Goal: Task Accomplishment & Management: Complete application form

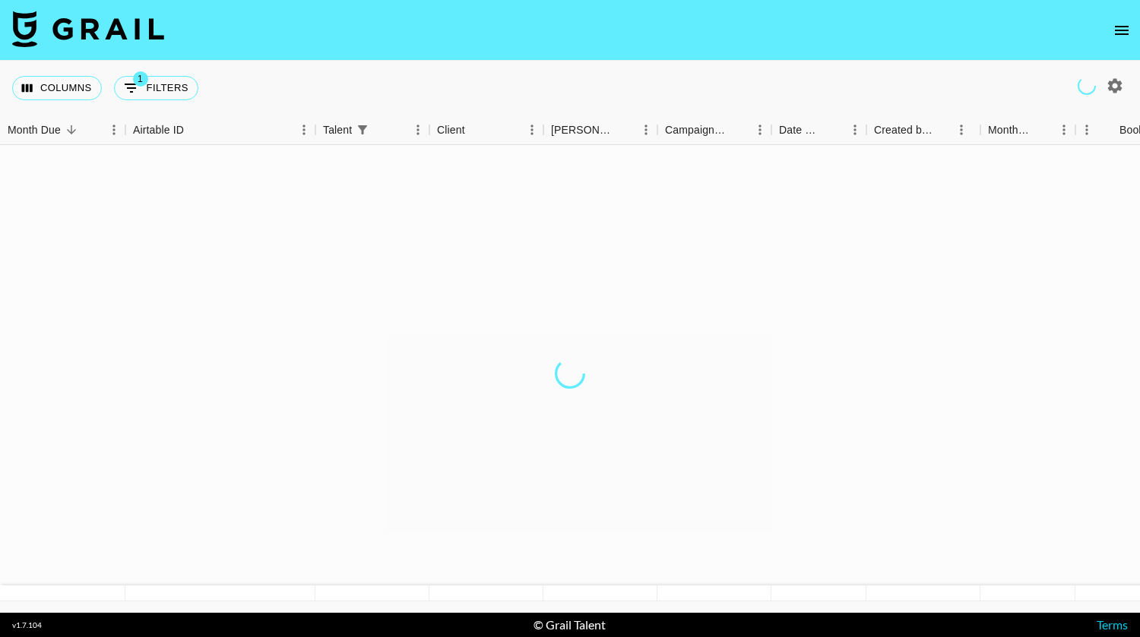
click at [1121, 26] on icon "open drawer" at bounding box center [1122, 30] width 14 height 9
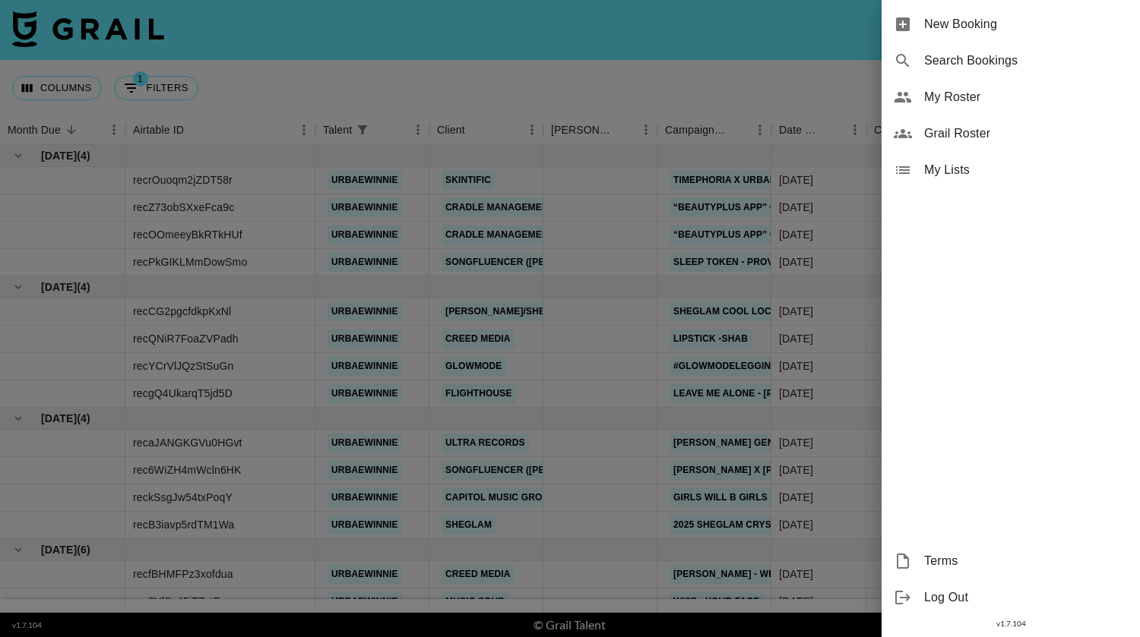
click at [984, 15] on span "New Booking" at bounding box center [1026, 24] width 204 height 18
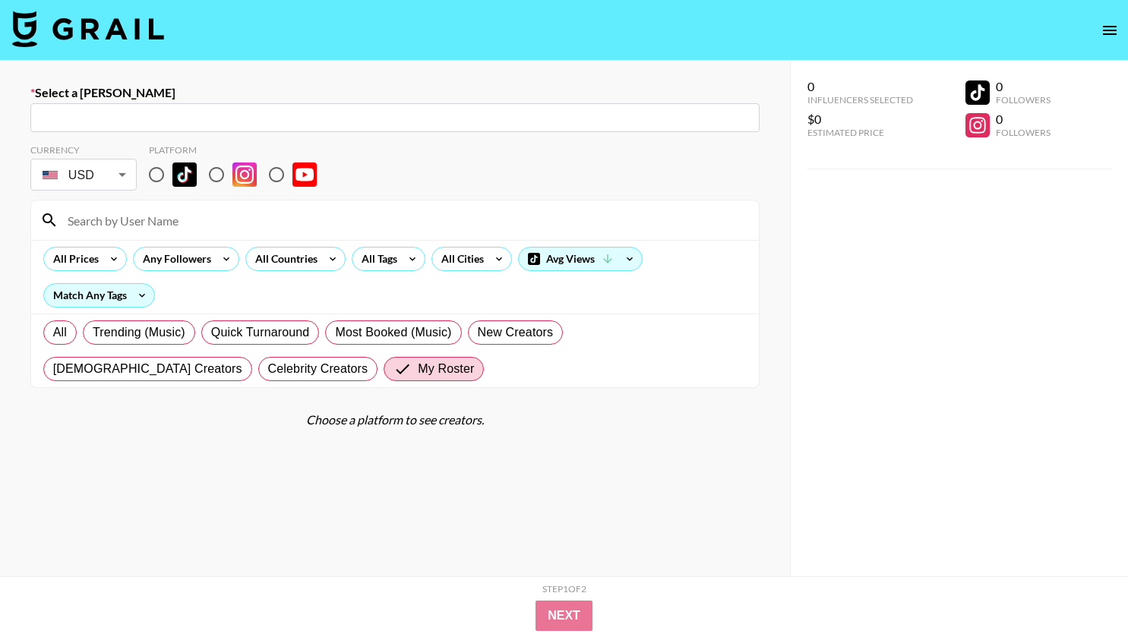
click at [698, 109] on input "text" at bounding box center [395, 117] width 711 height 17
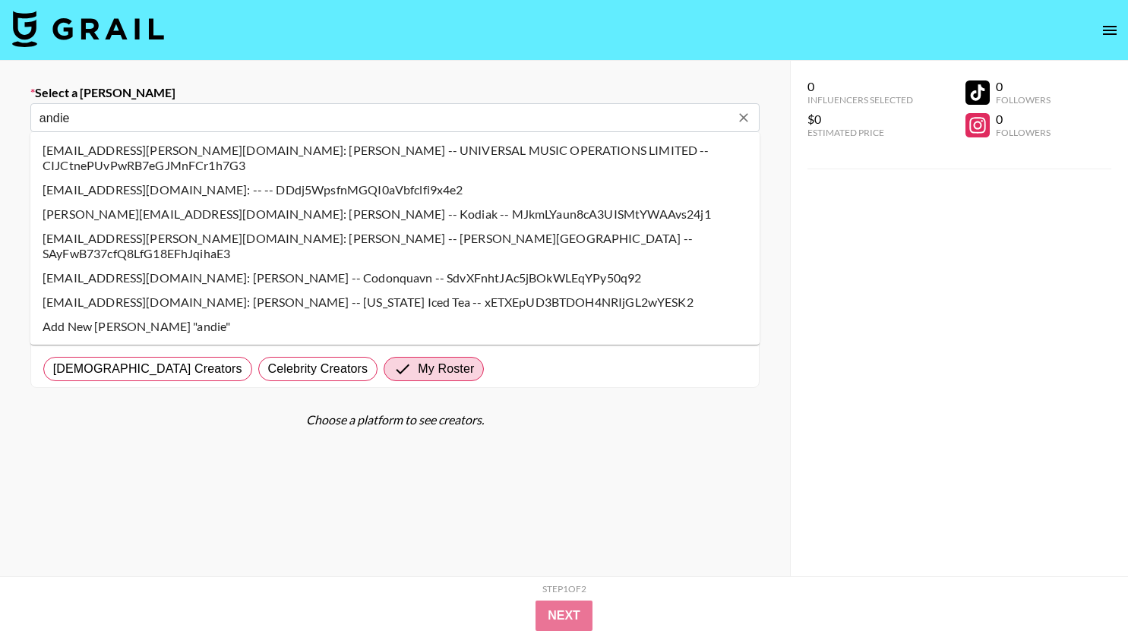
click at [97, 147] on li "[EMAIL_ADDRESS][PERSON_NAME][DOMAIN_NAME]: [PERSON_NAME] -- UNIVERSAL MUSIC OPE…" at bounding box center [394, 158] width 729 height 40
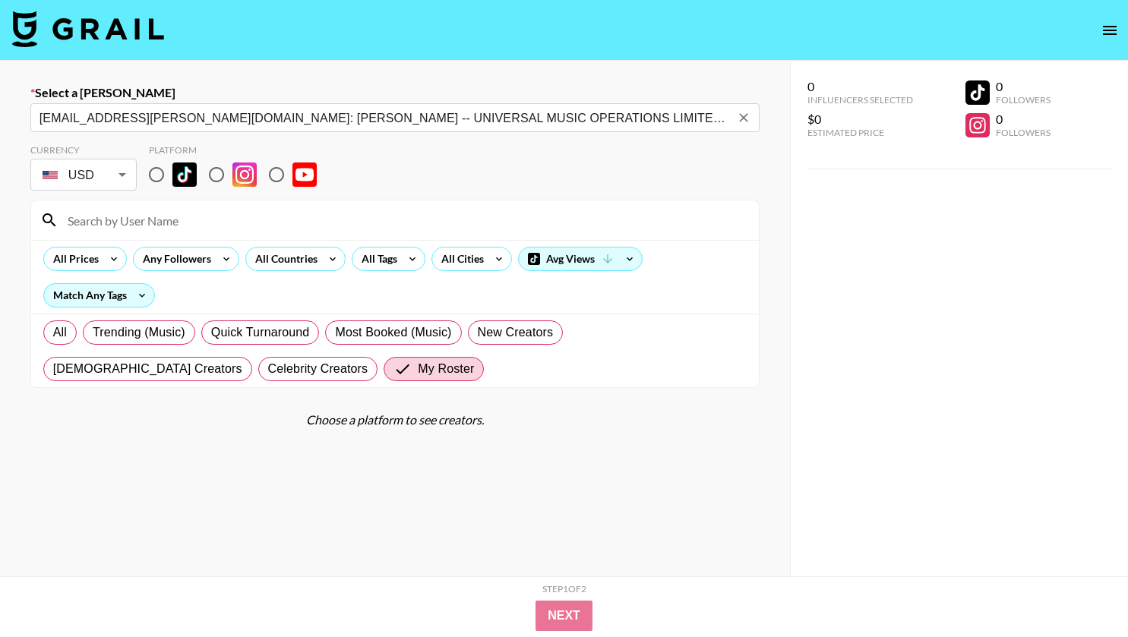
type input "[EMAIL_ADDRESS][PERSON_NAME][DOMAIN_NAME]: [PERSON_NAME] -- UNIVERSAL MUSIC OPE…"
click at [7, 174] on div "Select a Booker [EMAIL_ADDRESS][PERSON_NAME][DOMAIN_NAME]: [PERSON_NAME] -- UNI…" at bounding box center [395, 373] width 790 height 624
click at [156, 170] on input "radio" at bounding box center [157, 175] width 32 height 32
radio input "true"
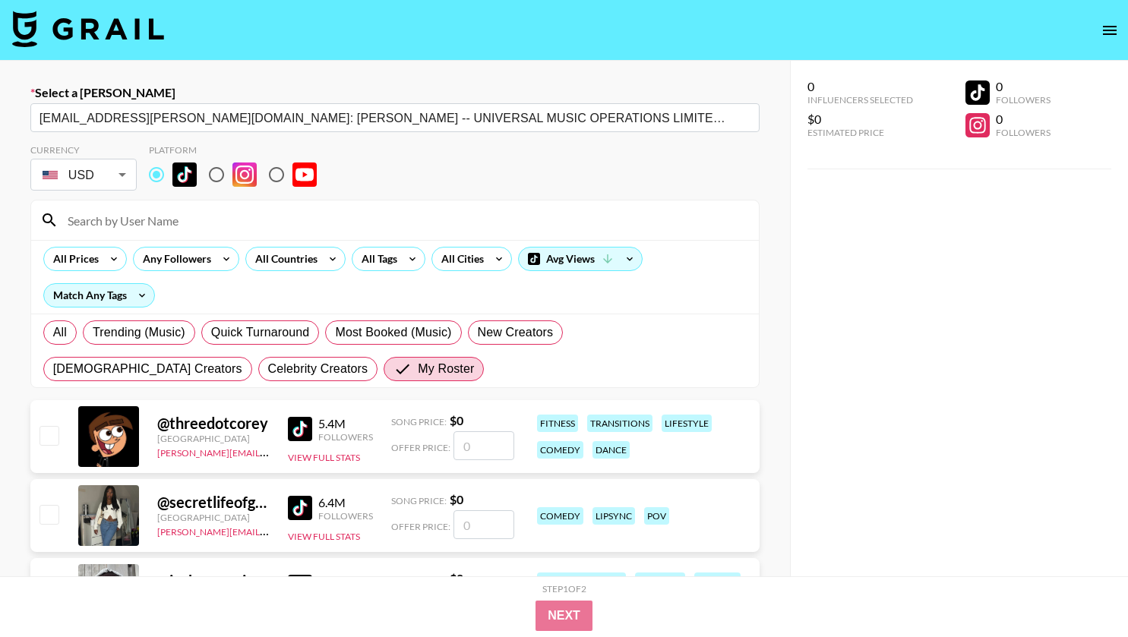
click at [172, 222] on input at bounding box center [403, 220] width 691 height 24
type input "sagethomass"
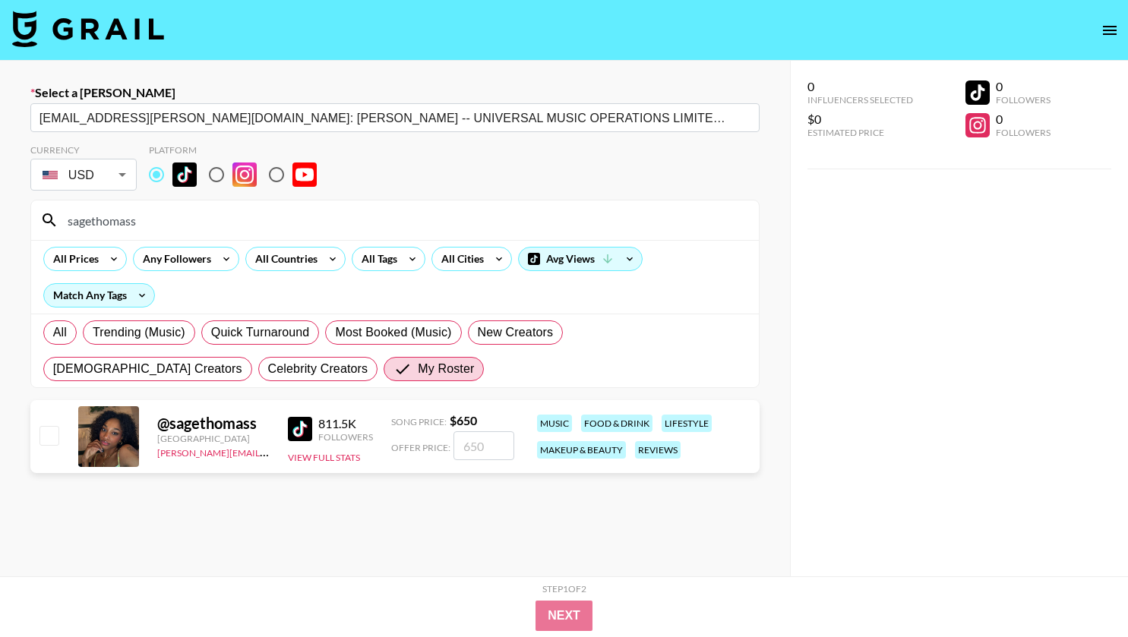
click at [49, 433] on input "checkbox" at bounding box center [49, 435] width 18 height 18
checkbox input "true"
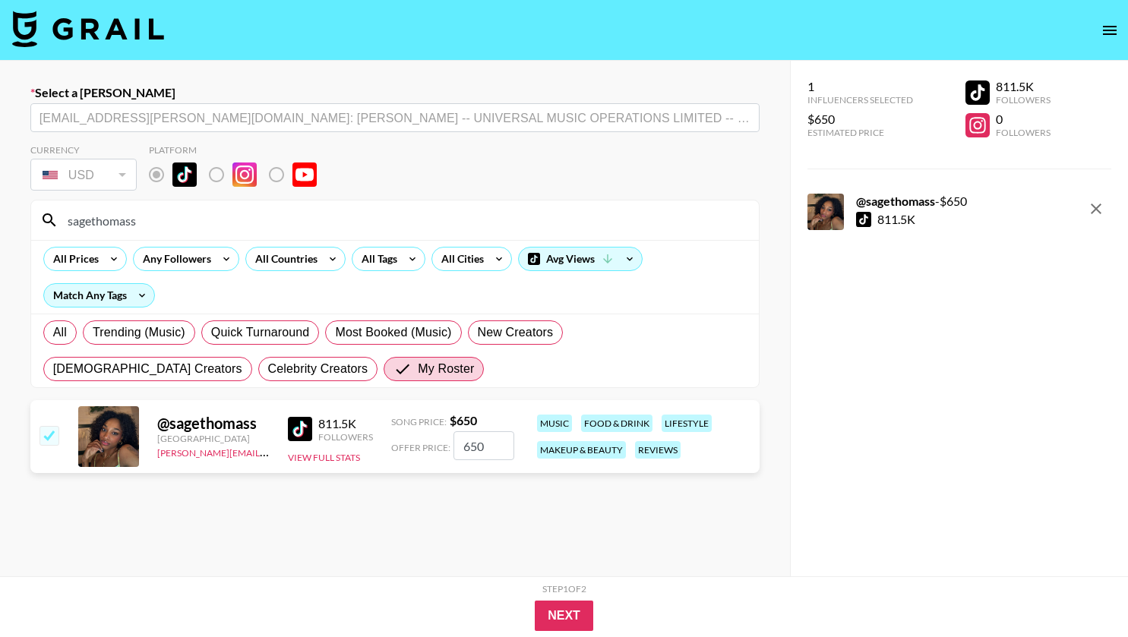
click at [497, 442] on input "650" at bounding box center [484, 446] width 61 height 29
type input "6"
checkbox input "false"
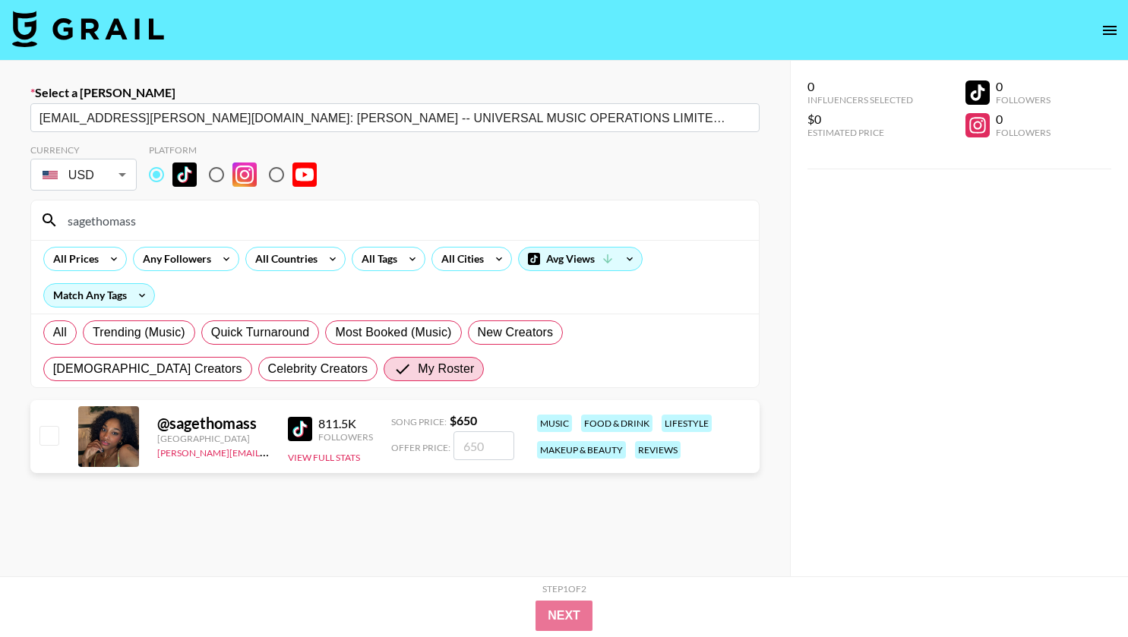
type input "5"
checkbox input "true"
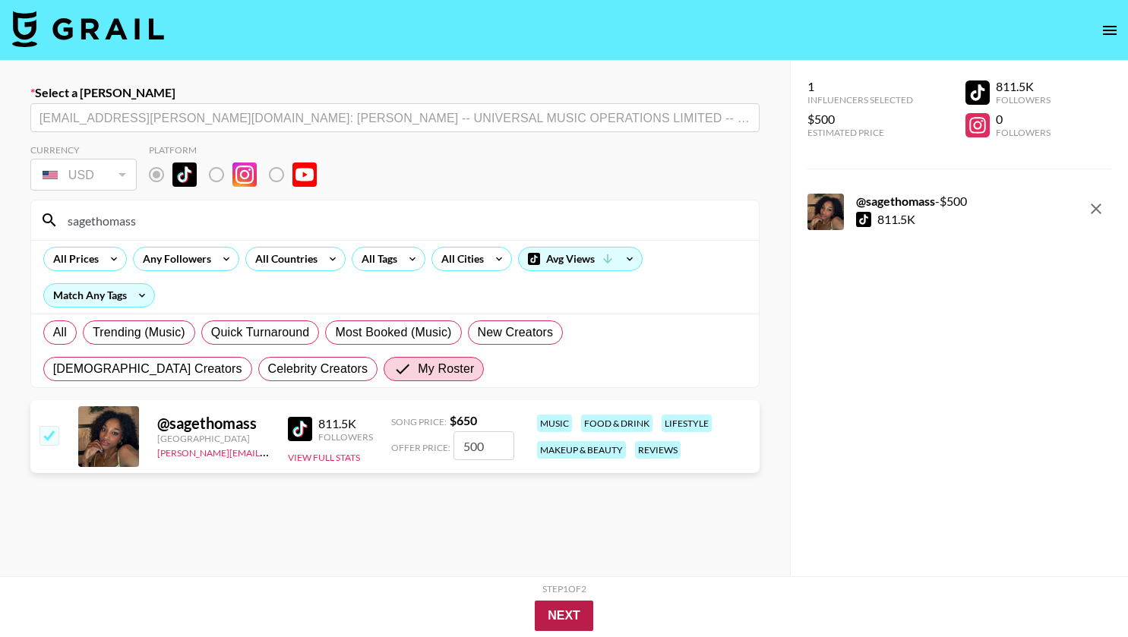
type input "500"
click at [558, 612] on button "Next" at bounding box center [564, 616] width 58 height 30
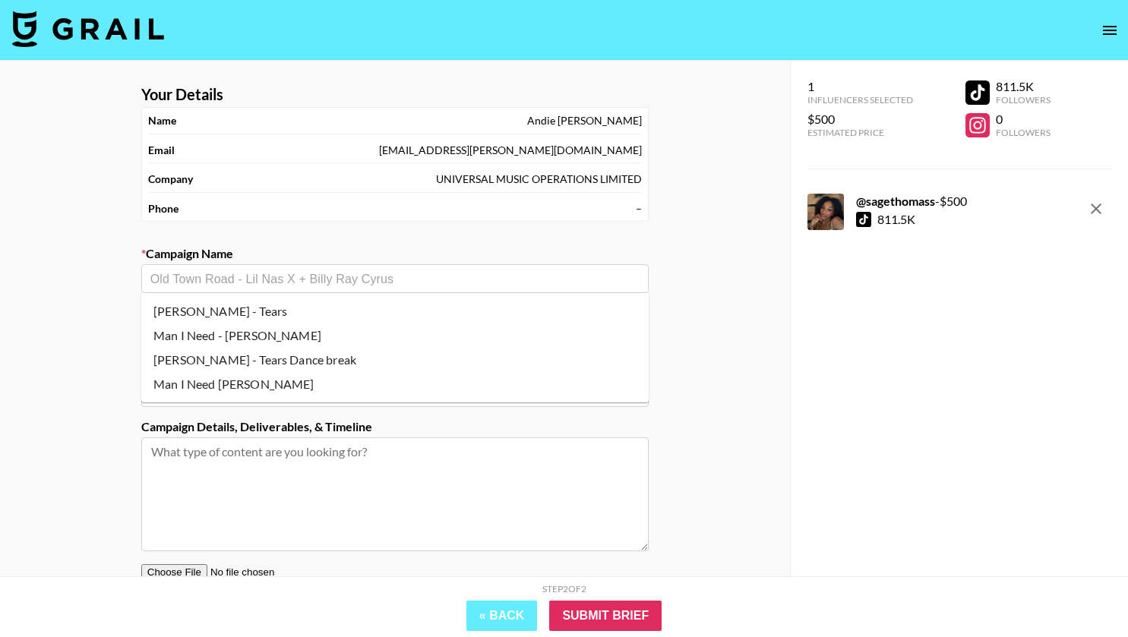
click at [405, 278] on input "text" at bounding box center [394, 278] width 489 height 17
click at [356, 344] on li "Man I Need - [PERSON_NAME]" at bounding box center [394, 336] width 507 height 24
type input "Man I Need - [PERSON_NAME]"
type input "[URL][DOMAIN_NAME]"
type textarea "TikTok --"
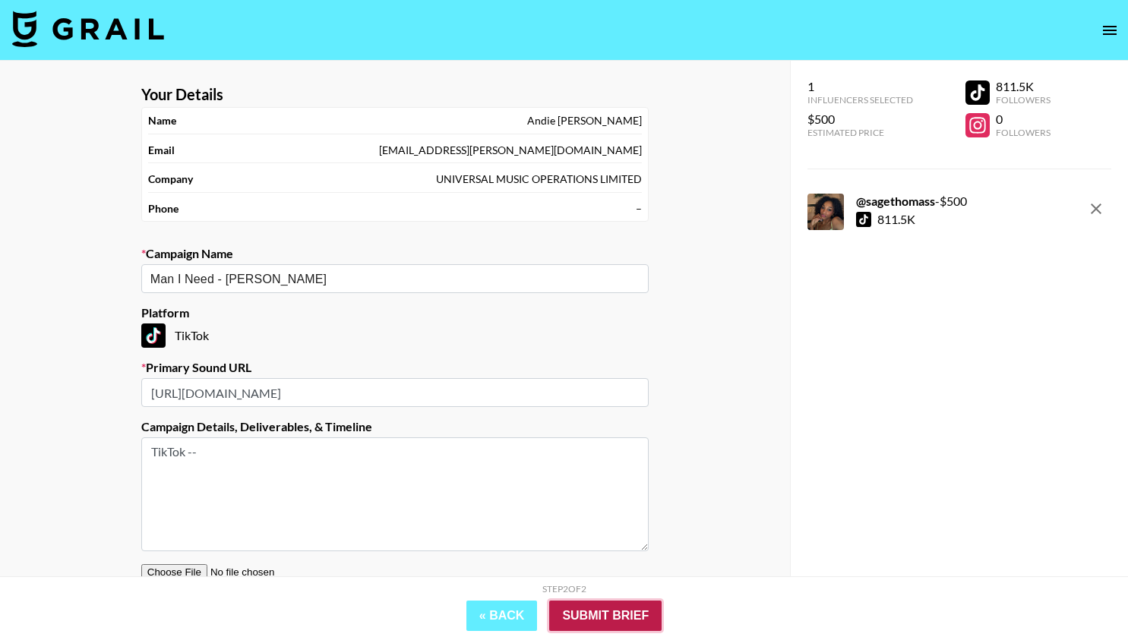
click at [600, 621] on input "Submit Brief" at bounding box center [605, 616] width 112 height 30
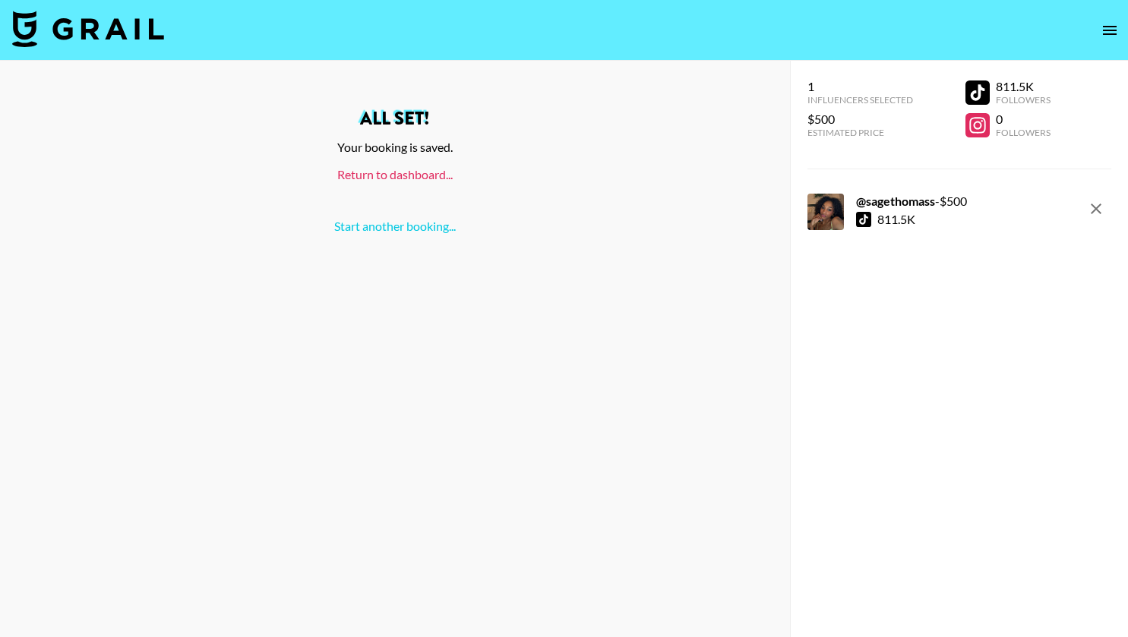
click at [375, 173] on link "Return to dashboard..." at bounding box center [394, 174] width 115 height 14
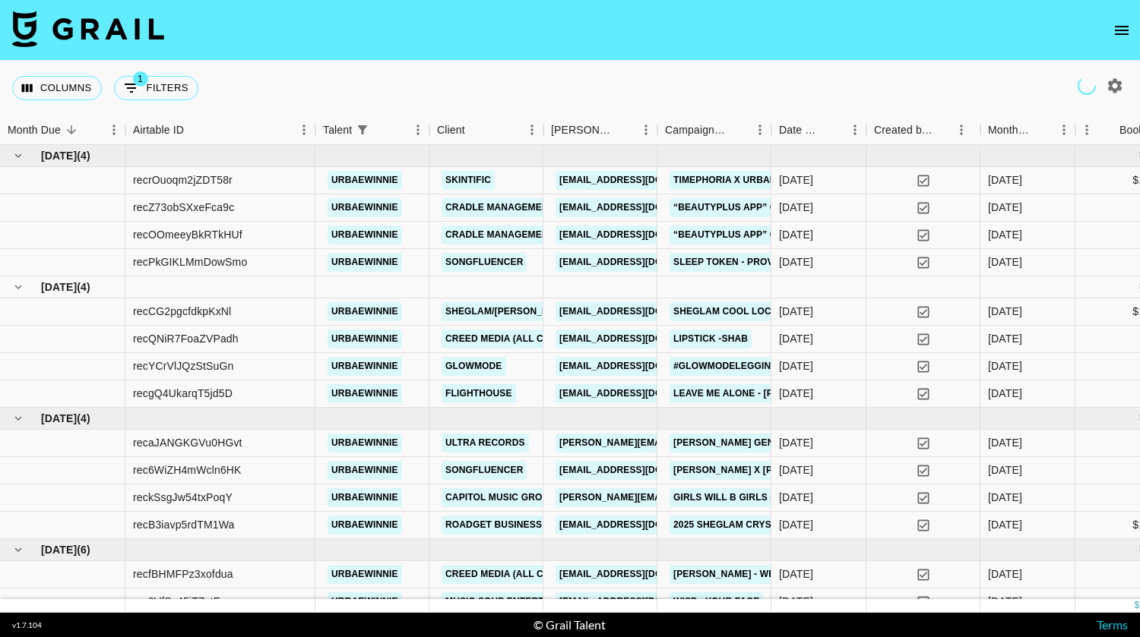
click at [138, 96] on icon "Show filters" at bounding box center [131, 88] width 18 height 18
select select "talentName"
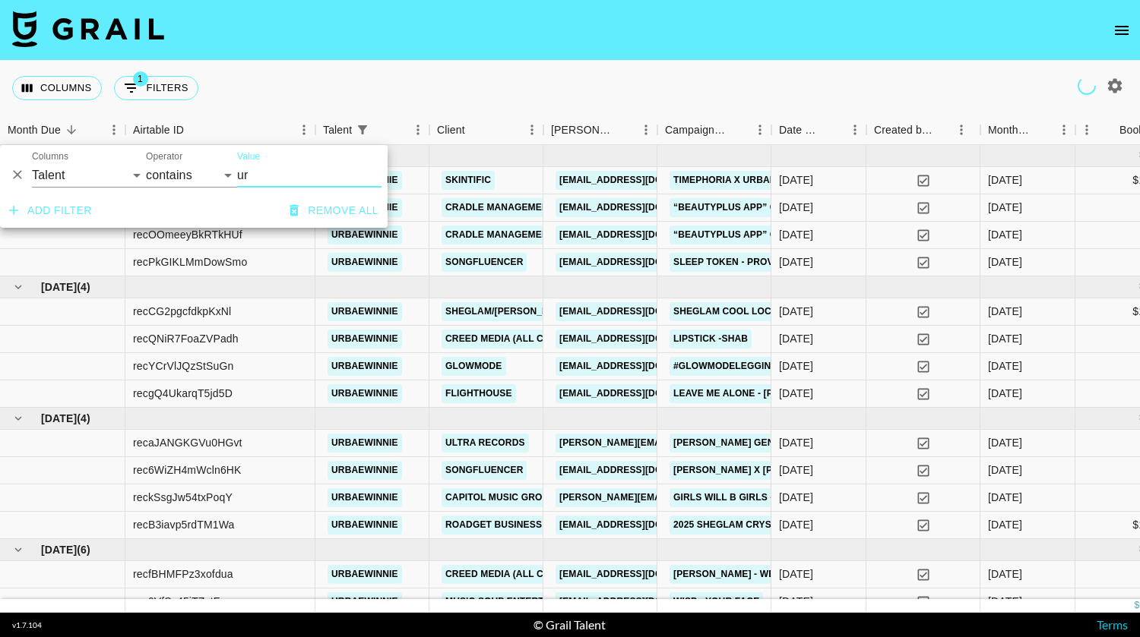
click at [13, 172] on icon "Delete" at bounding box center [17, 174] width 15 height 15
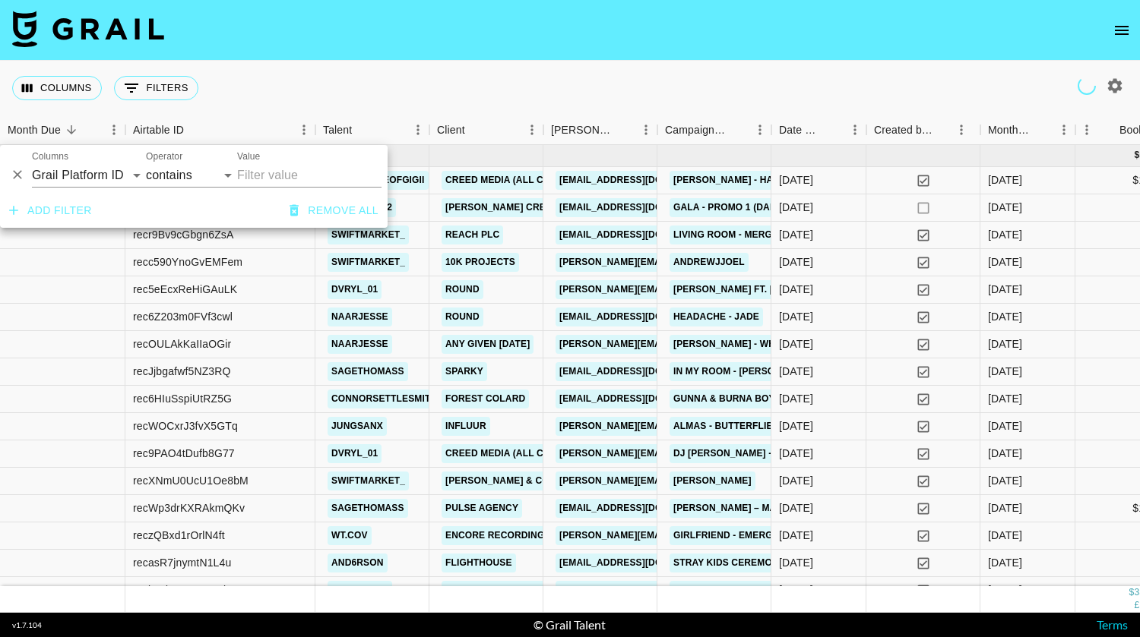
click at [324, 88] on div "Columns 0 Filters + Booking" at bounding box center [570, 88] width 1140 height 55
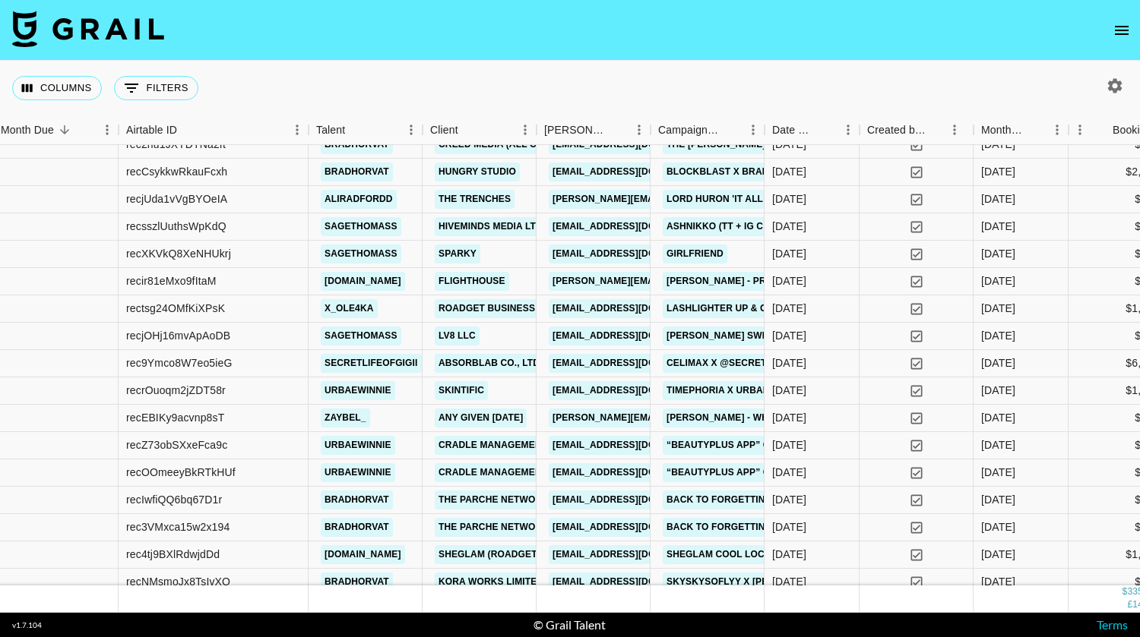
scroll to position [1073, 7]
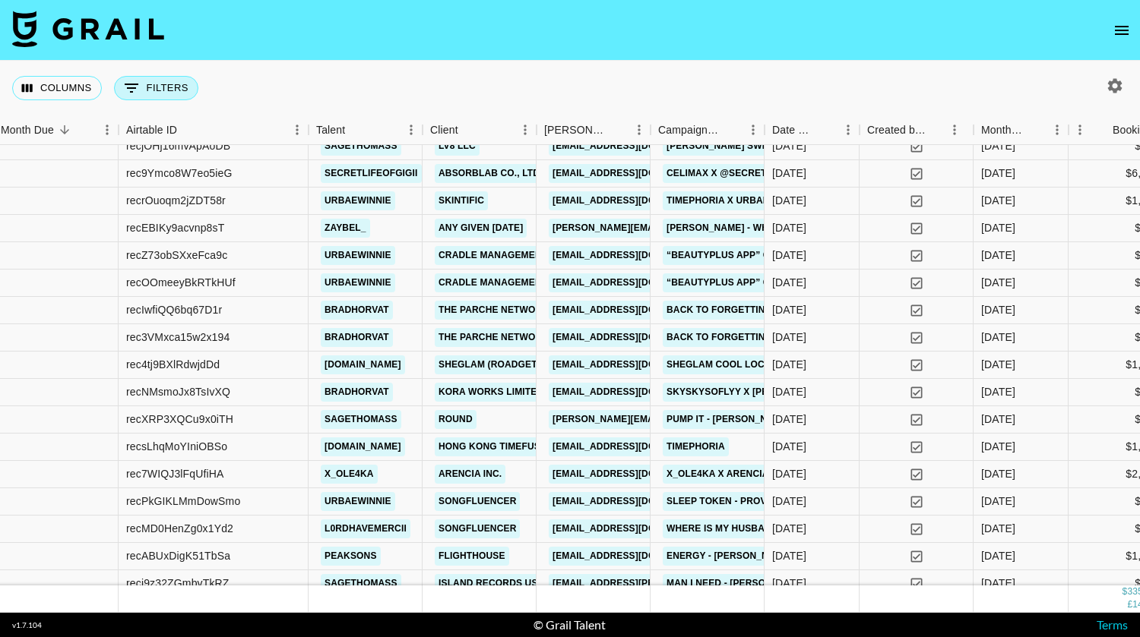
click at [173, 89] on button "0 Filters" at bounding box center [156, 88] width 84 height 24
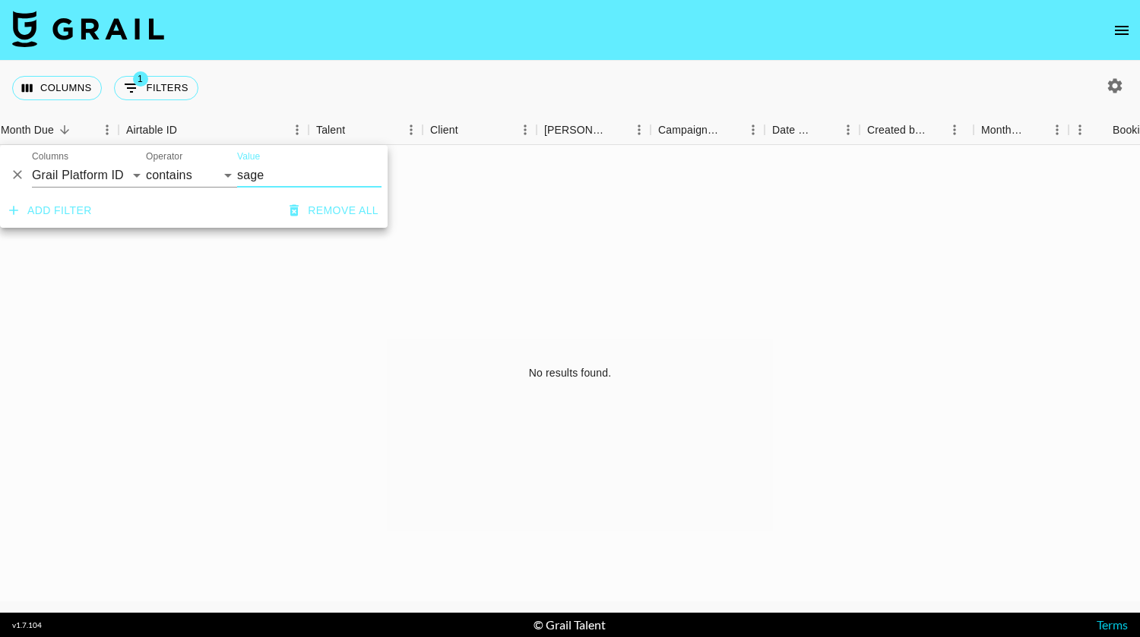
scroll to position [0, 7]
type input "sage"
click at [85, 182] on select "Grail Platform ID Airtable ID Talent Manager Client Booker Campaign (Type) Date…" at bounding box center [89, 175] width 114 height 24
select select "talentName"
click at [32, 163] on select "Grail Platform ID Airtable ID Talent Manager Client Booker Campaign (Type) Date…" at bounding box center [89, 175] width 114 height 24
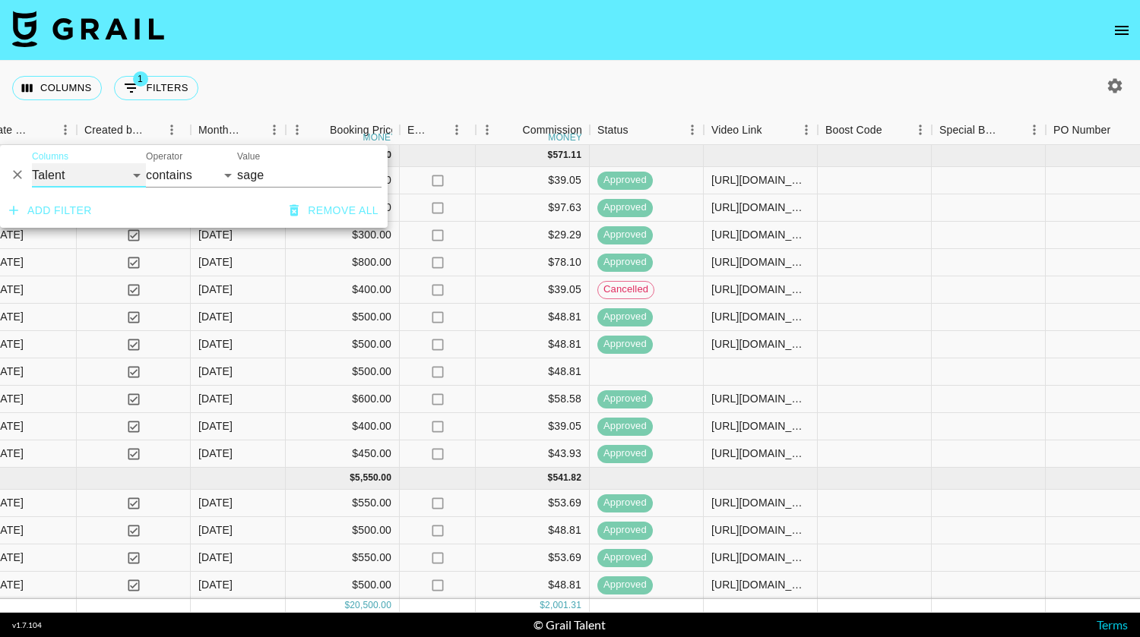
scroll to position [0, 790]
click at [762, 365] on div at bounding box center [760, 372] width 114 height 27
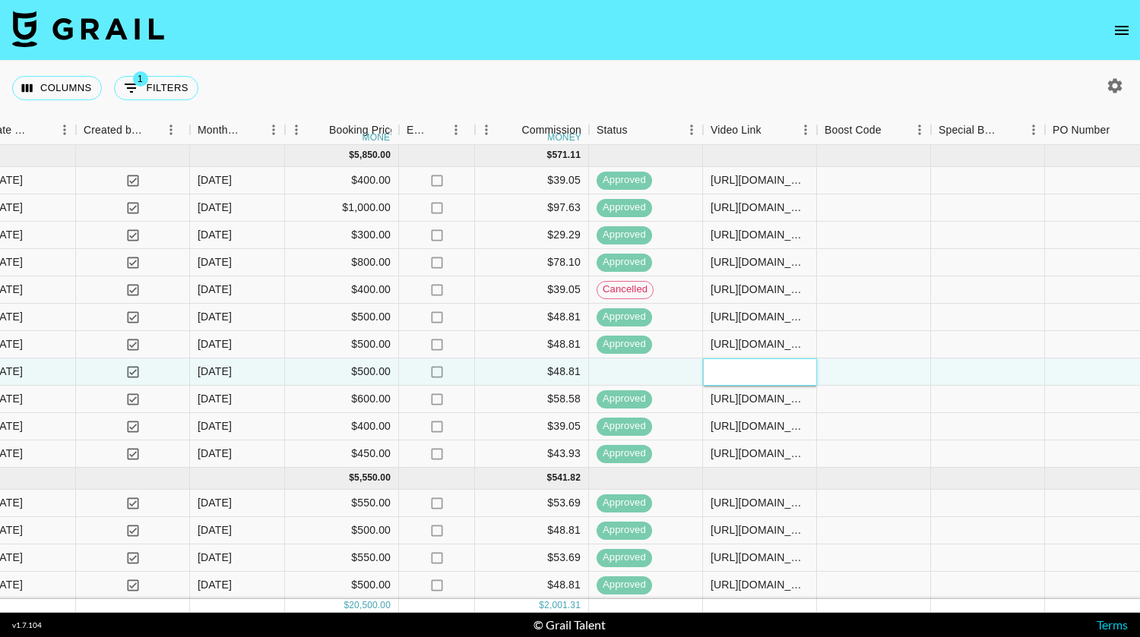
click at [792, 370] on input "text" at bounding box center [760, 371] width 112 height 12
paste input "https://www.tiktok.com/@sagethomass/video/7554438301621472525"
type input "https://www.tiktok.com/@sagethomass/video/7554438301621472525"
click at [856, 372] on div at bounding box center [874, 372] width 114 height 27
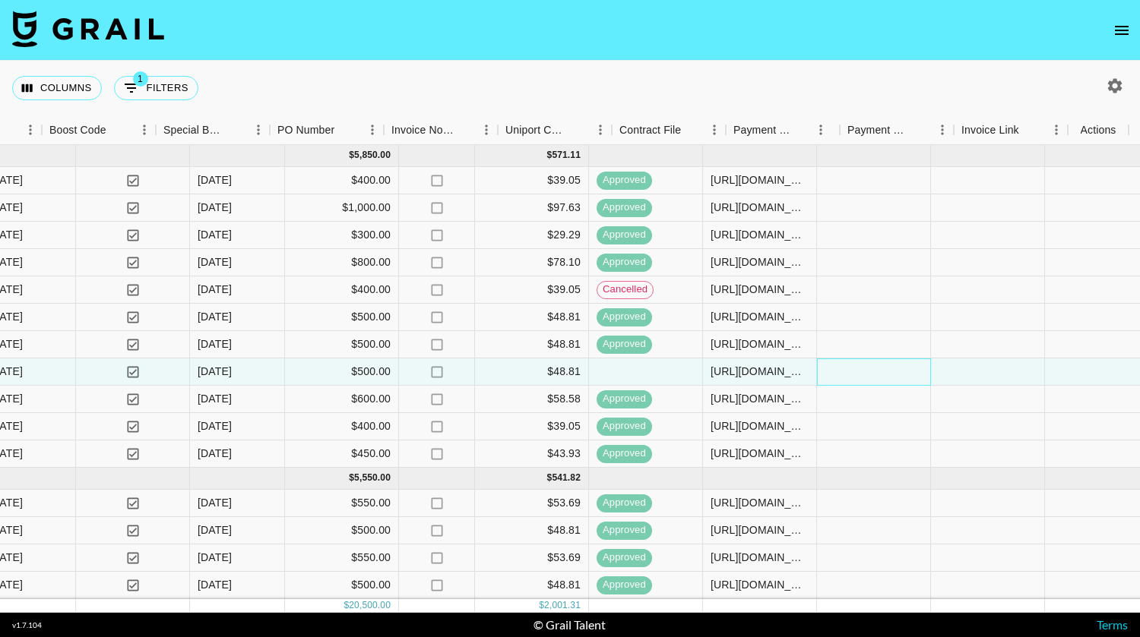
scroll to position [0, 1565]
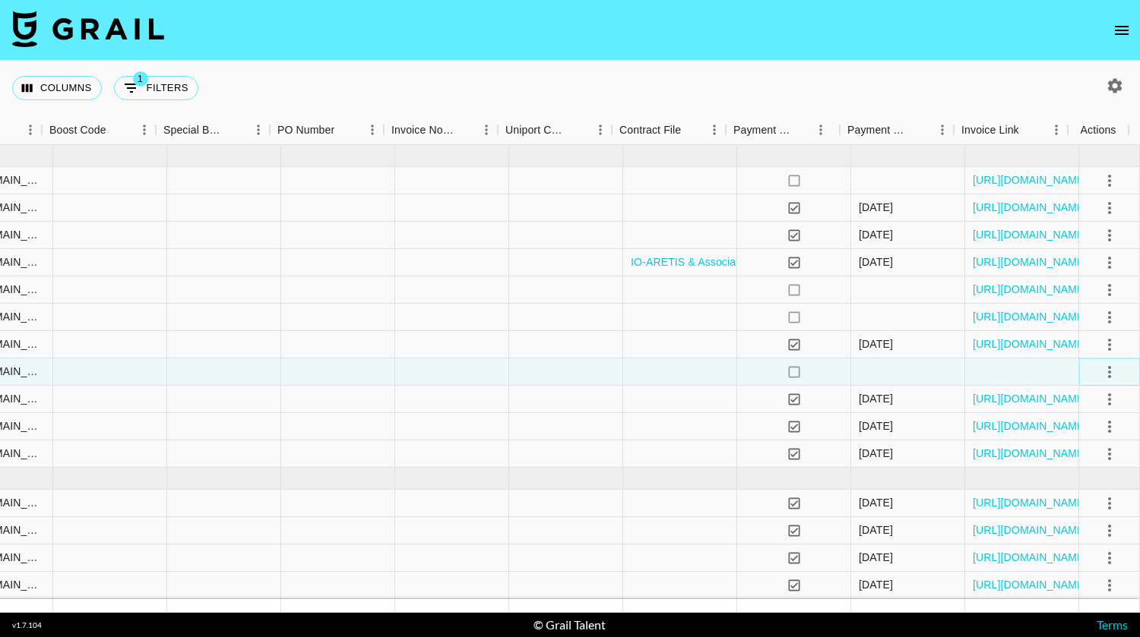
click at [1100, 364] on icon "select merge strategy" at bounding box center [1109, 372] width 18 height 18
click at [1079, 515] on div "Approve" at bounding box center [1076, 514] width 46 height 18
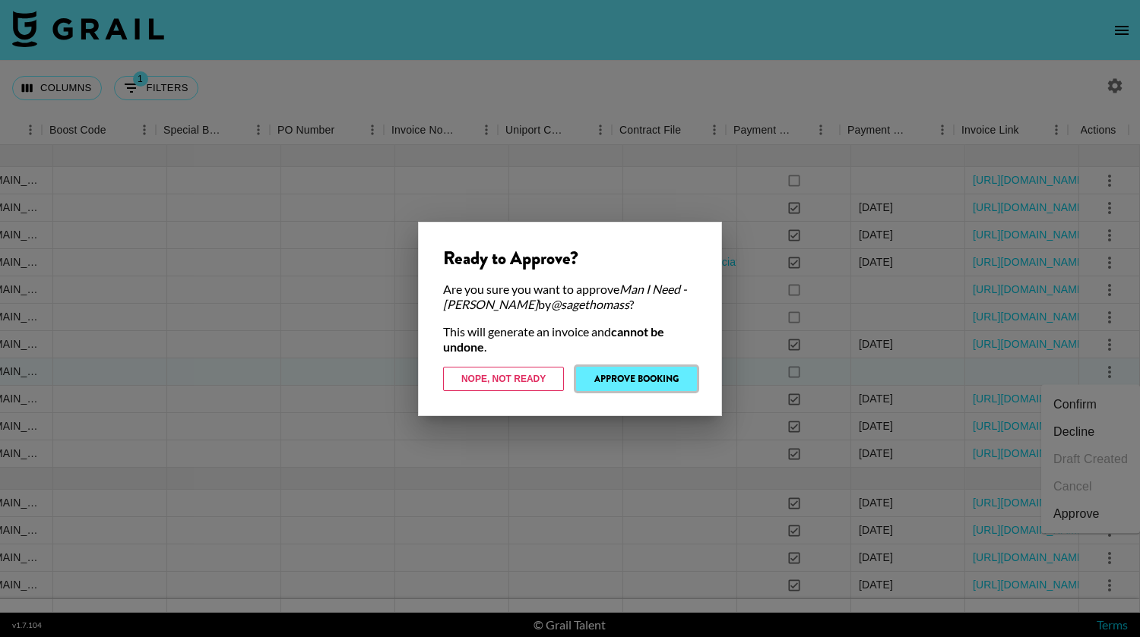
click at [618, 378] on button "Approve Booking" at bounding box center [636, 379] width 121 height 24
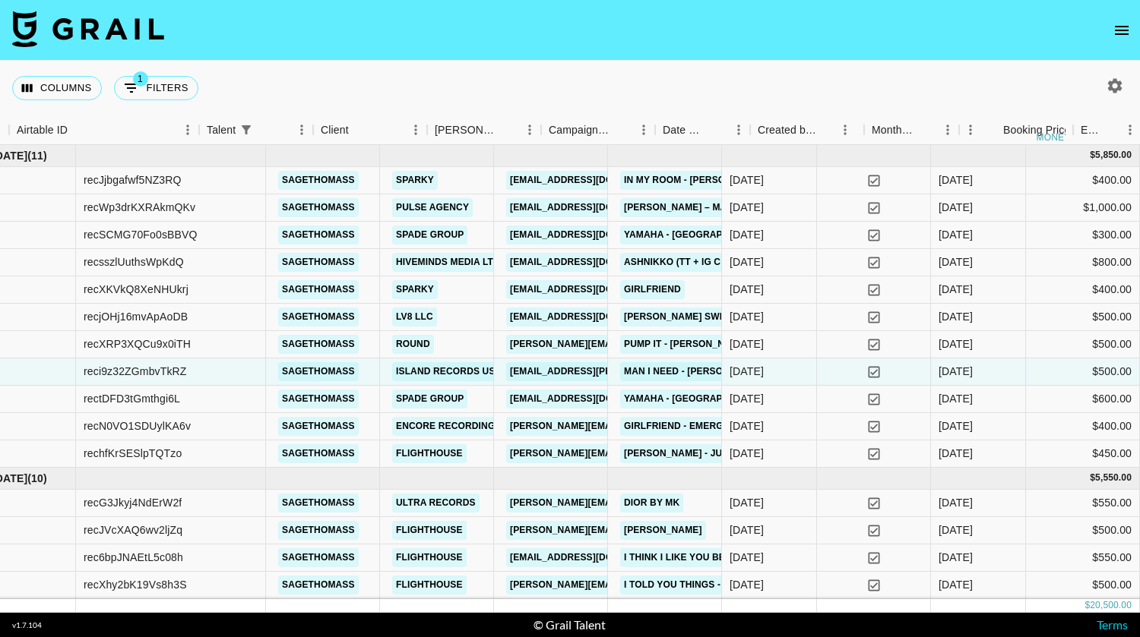
scroll to position [0, 0]
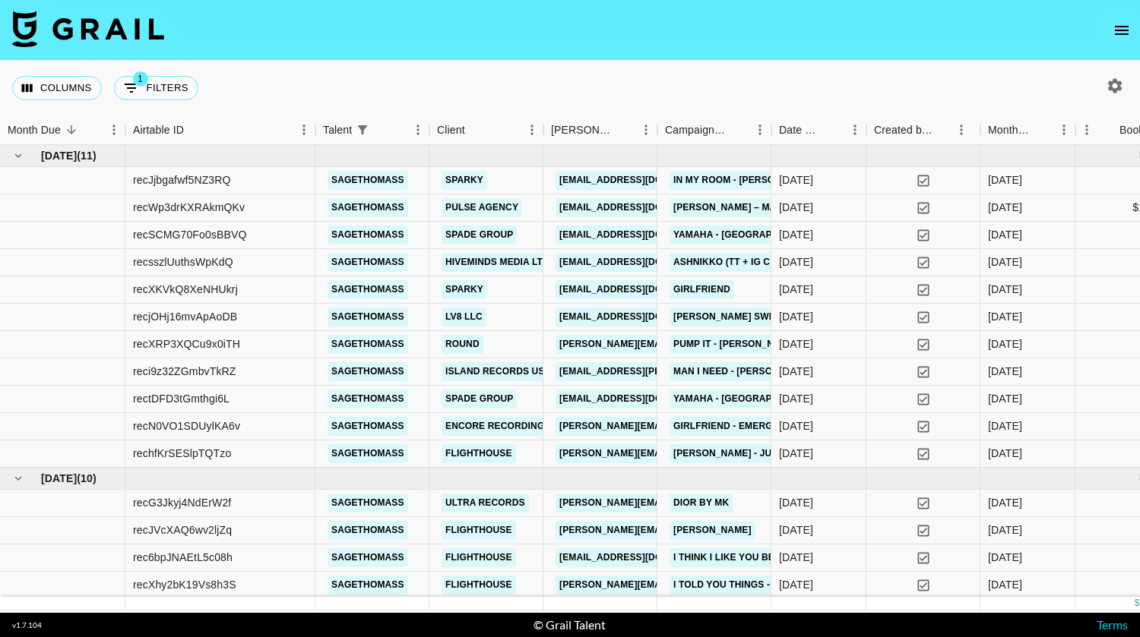
click at [150, 88] on button "1 Filters" at bounding box center [156, 88] width 84 height 24
select select "talentName"
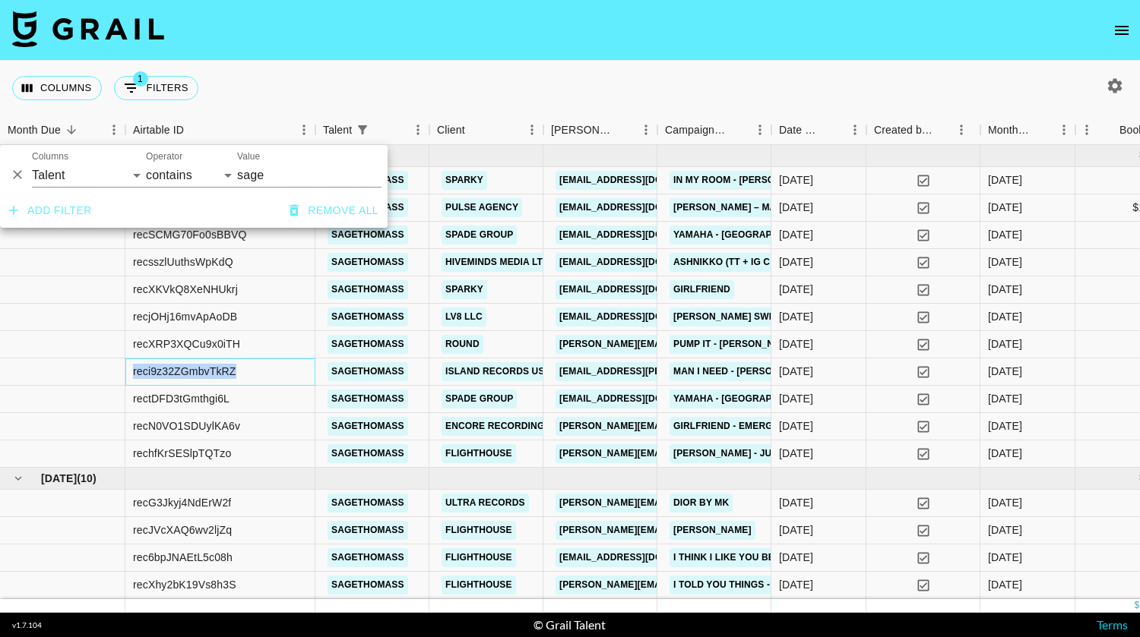
drag, startPoint x: 251, startPoint y: 372, endPoint x: 133, endPoint y: 368, distance: 117.8
click at [133, 368] on div "reci9z32ZGmbvTkRZ" at bounding box center [220, 372] width 190 height 27
copy div "reci9z32ZGmbvTkRZ"
